Goal: Task Accomplishment & Management: Complete application form

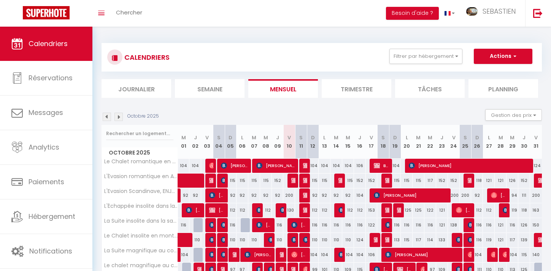
scroll to position [82, 0]
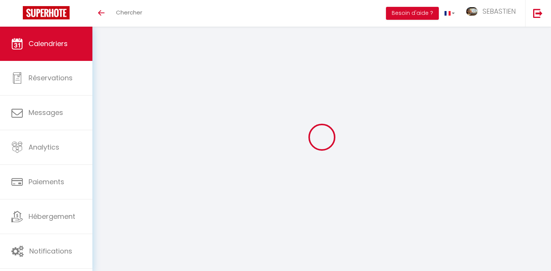
scroll to position [27, 0]
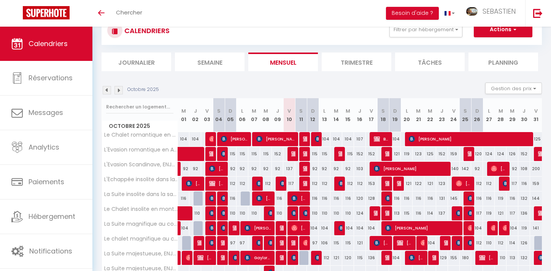
click at [384, 154] on div at bounding box center [388, 154] width 12 height 14
click at [390, 156] on div "121" at bounding box center [395, 154] width 12 height 14
type input "121"
type input "Dim 19 Octobre 2025"
type input "Lun 20 Octobre 2025"
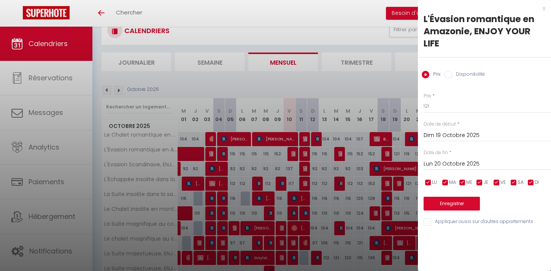
click at [388, 157] on div at bounding box center [275, 135] width 551 height 271
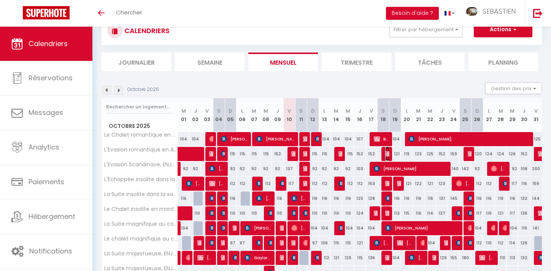
click at [388, 156] on img at bounding box center [389, 154] width 6 height 6
select select "OK"
select select "0"
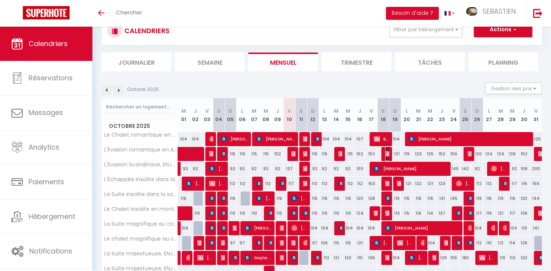
select select "1"
select select
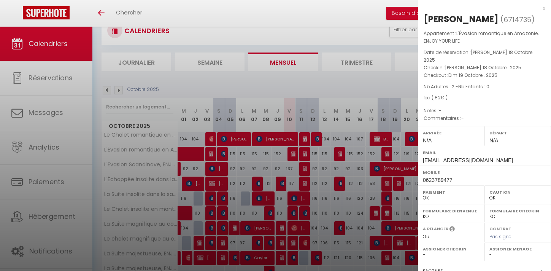
click at [359, 83] on div at bounding box center [275, 135] width 551 height 271
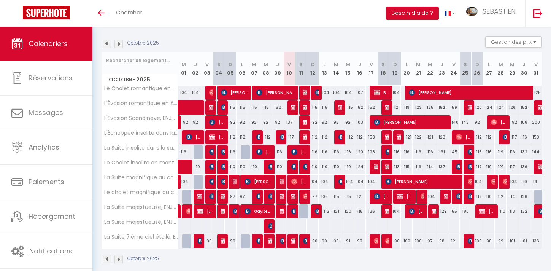
scroll to position [82, 0]
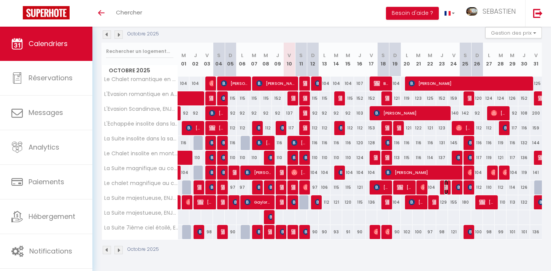
click at [446, 187] on img at bounding box center [448, 187] width 6 height 6
select select "KO"
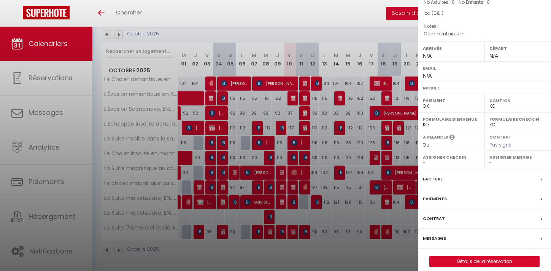
scroll to position [84, 0]
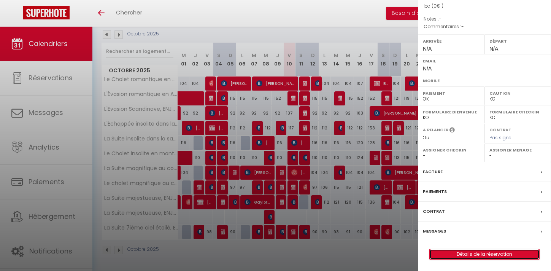
click at [473, 253] on link "Détails de la réservation" at bounding box center [485, 254] width 110 height 10
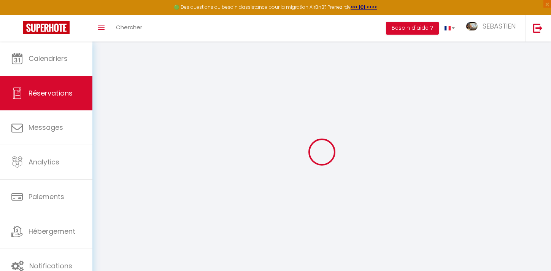
select select
checkbox input "false"
select select
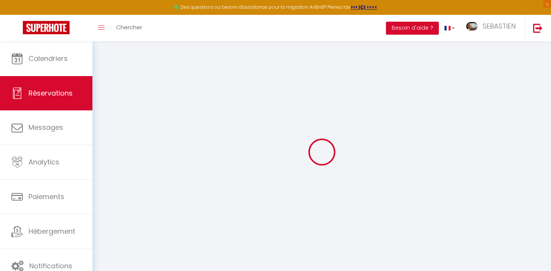
select select
checkbox input "false"
select select
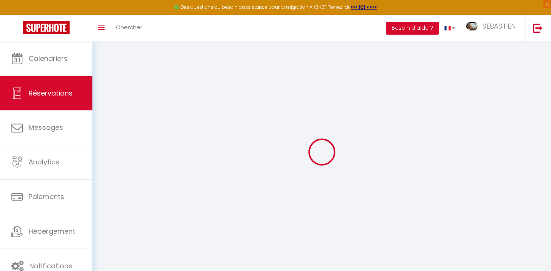
select select
checkbox input "false"
select select
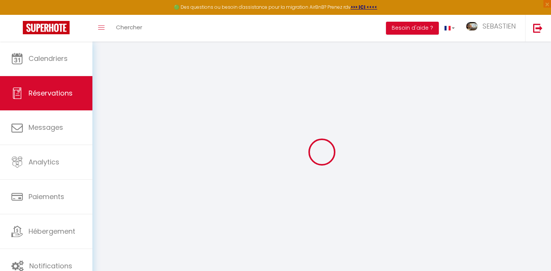
checkbox input "false"
select select
checkbox input "false"
select select
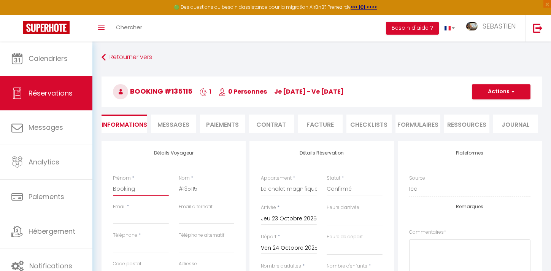
drag, startPoint x: 137, startPoint y: 191, endPoint x: 110, endPoint y: 187, distance: 27.3
click at [110, 187] on div "Prénom * Booking" at bounding box center [141, 189] width 66 height 29
type input "F"
select select
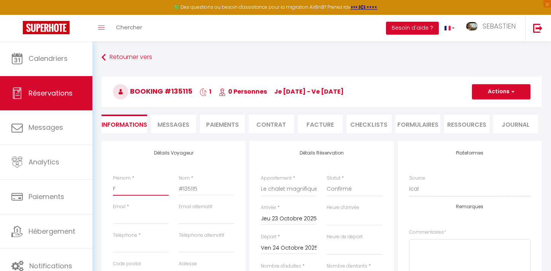
select select
checkbox input "false"
type input "Fr"
select select
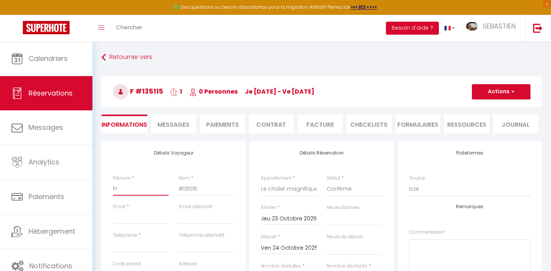
select select
checkbox input "false"
type input "Fra"
select select
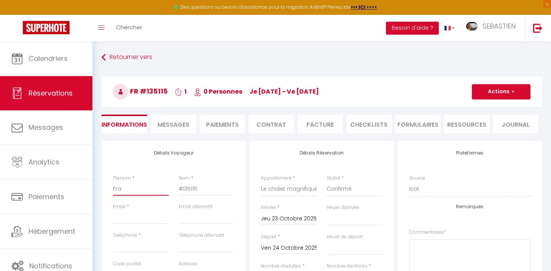
select select
checkbox input "false"
type input "Fran"
select select
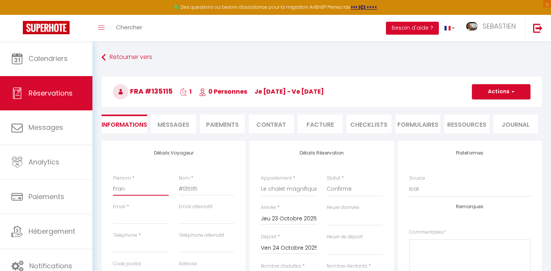
select select
checkbox input "false"
type input "Franc"
select select
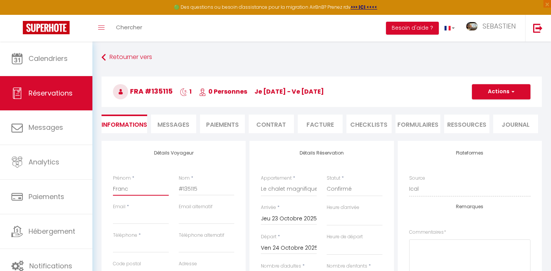
select select
checkbox input "false"
type input "[PERSON_NAME]"
select select
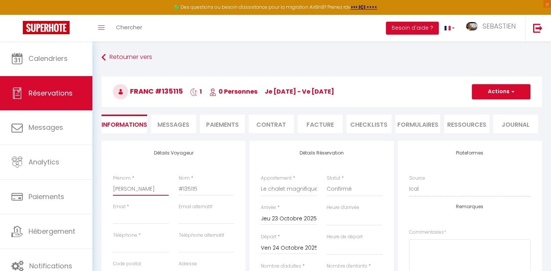
select select
checkbox input "false"
type input "[PERSON_NAME]"
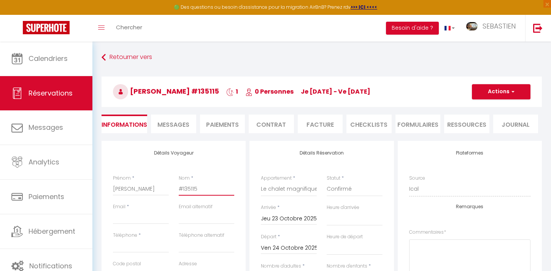
drag, startPoint x: 210, startPoint y: 190, endPoint x: 179, endPoint y: 189, distance: 30.9
click at [179, 189] on input "#135115" at bounding box center [207, 189] width 56 height 14
type input "L"
select select
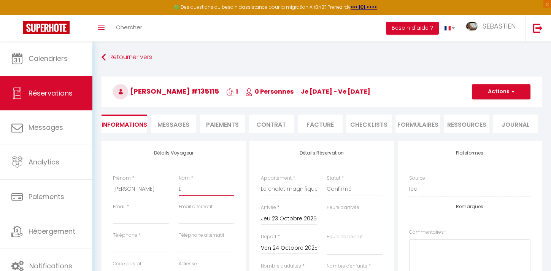
select select
checkbox input "false"
type input "Le"
select select
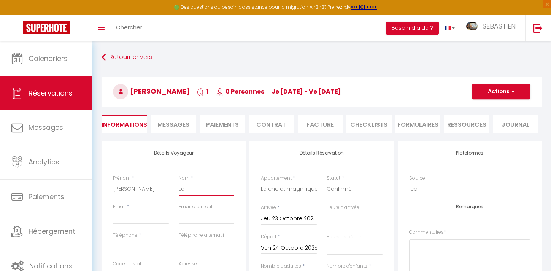
select select
checkbox input "false"
type input "Ler"
select select
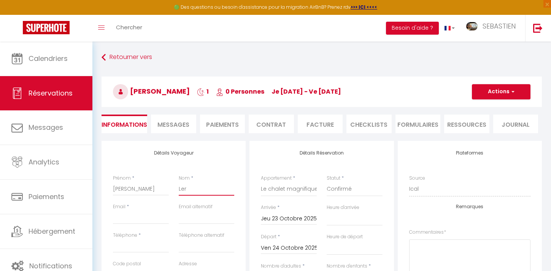
select select
checkbox input "false"
type input "Lera"
select select
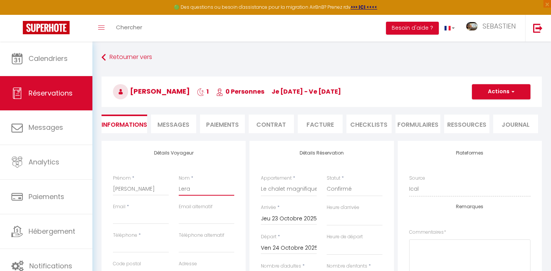
select select
checkbox input "false"
type input "Leray"
select select
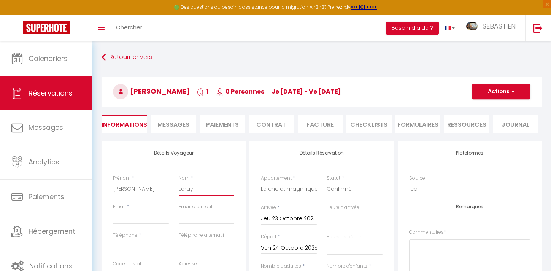
select select
checkbox input "false"
type input "Leray"
click at [137, 218] on input "Email client" at bounding box center [141, 217] width 56 height 14
paste input "[PERSON_NAME][EMAIL_ADDRESS][DOMAIN_NAME]"
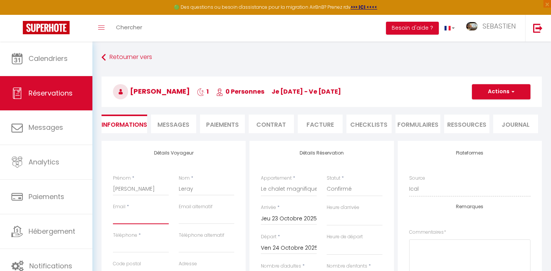
type input "[PERSON_NAME][EMAIL_ADDRESS][DOMAIN_NAME]"
select select
checkbox input "false"
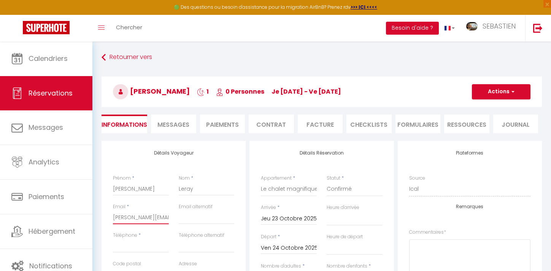
type input "[PERSON_NAME][EMAIL_ADDRESS][DOMAIN_NAME]"
click at [141, 243] on input "Téléphone" at bounding box center [141, 246] width 56 height 14
click at [143, 245] on input "Téléphone" at bounding box center [141, 246] width 56 height 14
paste input "663761866"
type input "663761866"
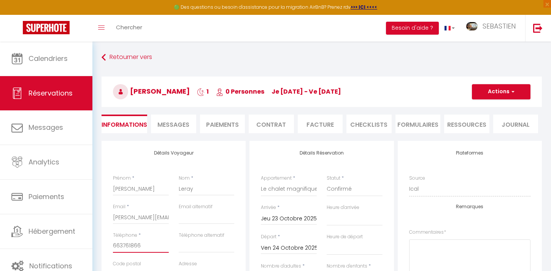
select select
checkbox input "false"
click at [114, 245] on input "663761866" at bounding box center [141, 246] width 56 height 14
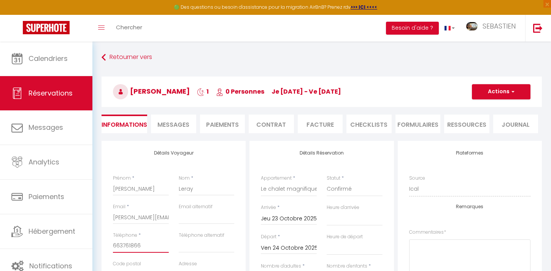
type input "0663761866"
select select
checkbox input "false"
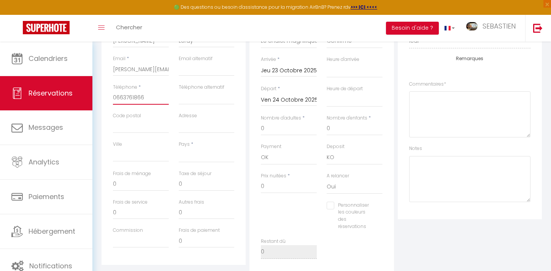
scroll to position [157, 0]
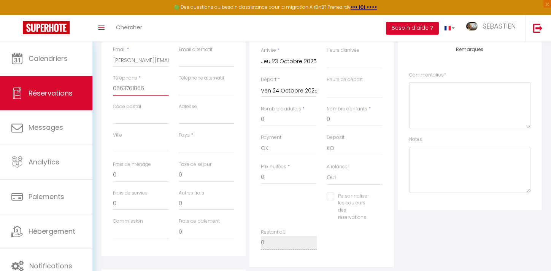
type input "0663761866"
click at [205, 148] on select "[GEOGRAPHIC_DATA] [GEOGRAPHIC_DATA] [GEOGRAPHIC_DATA] [GEOGRAPHIC_DATA] [GEOGRA…" at bounding box center [207, 146] width 56 height 14
select select "FR"
click at [179, 139] on select "[GEOGRAPHIC_DATA] [GEOGRAPHIC_DATA] [GEOGRAPHIC_DATA] [GEOGRAPHIC_DATA] [GEOGRA…" at bounding box center [207, 146] width 56 height 14
select select
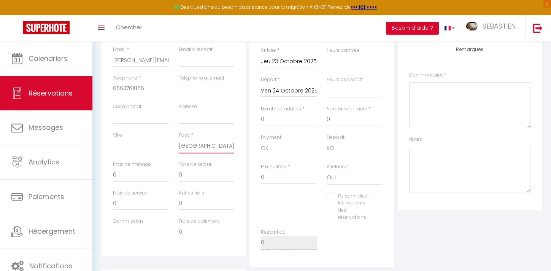
select select
checkbox input "false"
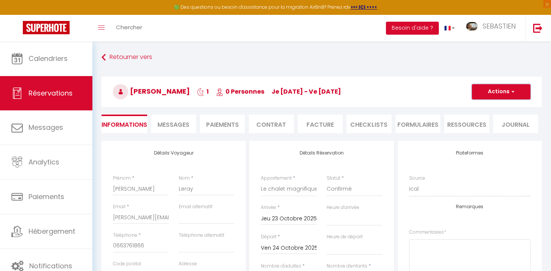
click at [499, 90] on button "Actions" at bounding box center [501, 91] width 59 height 15
click at [490, 105] on link "Enregistrer" at bounding box center [494, 109] width 60 height 10
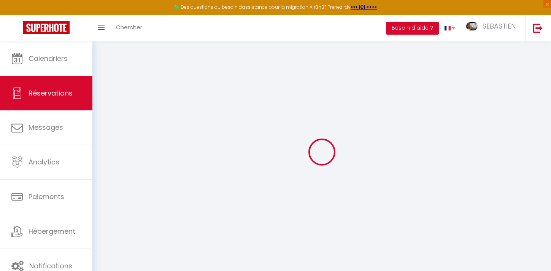
select select "not_cancelled"
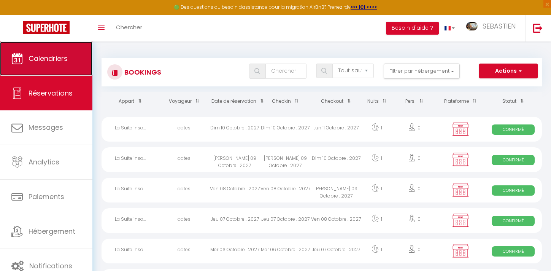
click at [53, 58] on span "Calendriers" at bounding box center [48, 59] width 39 height 10
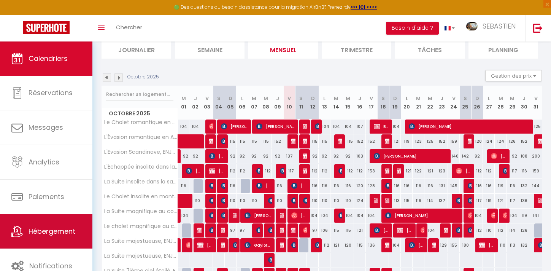
scroll to position [69, 0]
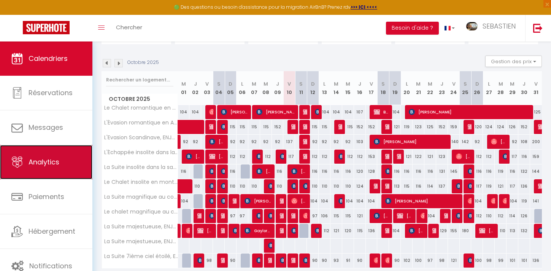
click at [70, 169] on link "Analytics" at bounding box center [46, 162] width 92 height 34
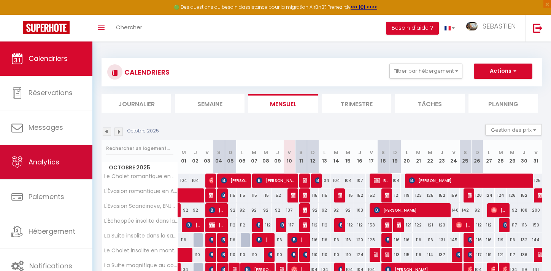
select select "2025"
select select "10"
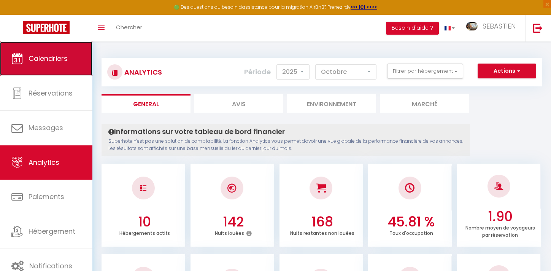
click at [73, 62] on link "Calendriers" at bounding box center [46, 58] width 92 height 34
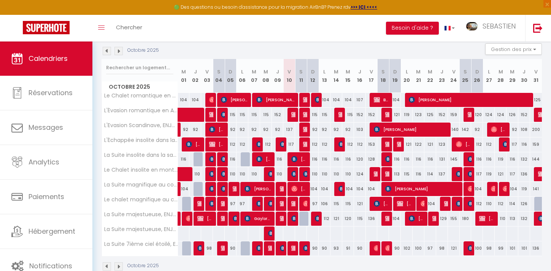
scroll to position [97, 0]
